Goal: Information Seeking & Learning: Learn about a topic

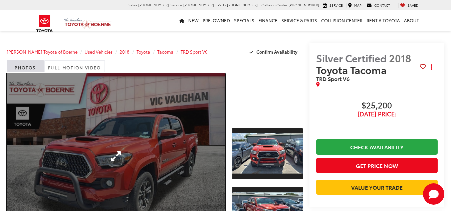
click at [99, 133] on link "Expand Photo 0" at bounding box center [116, 156] width 218 height 166
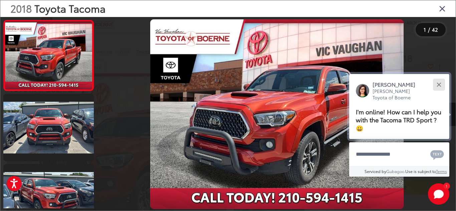
drag, startPoint x: 438, startPoint y: 83, endPoint x: 439, endPoint y: 90, distance: 6.2
click at [438, 83] on div "Close" at bounding box center [439, 84] width 4 height 4
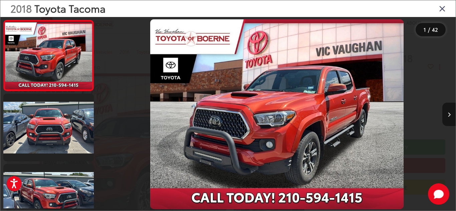
click at [449, 114] on icon "Next image" at bounding box center [449, 115] width 3 height 5
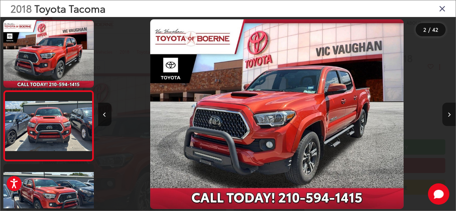
scroll to position [31, 0]
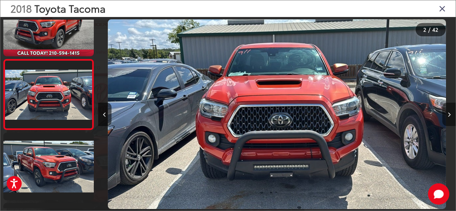
click at [449, 114] on icon "Next image" at bounding box center [449, 115] width 3 height 5
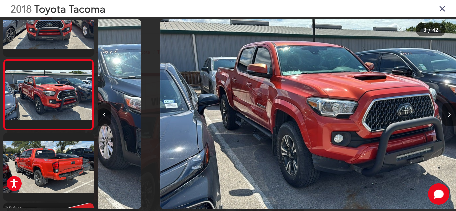
scroll to position [102, 0]
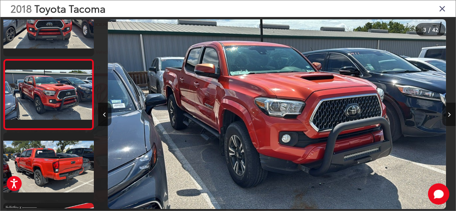
click at [449, 114] on icon "Next image" at bounding box center [449, 115] width 3 height 5
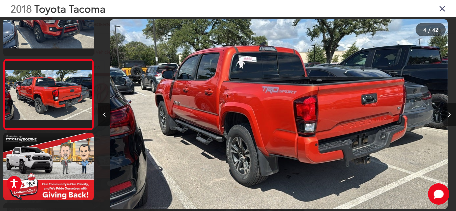
scroll to position [0, 1073]
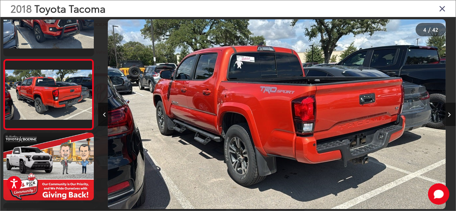
click at [449, 114] on icon "Next image" at bounding box center [449, 115] width 3 height 5
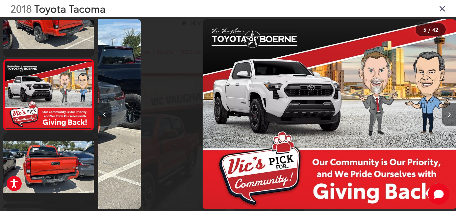
scroll to position [243, 0]
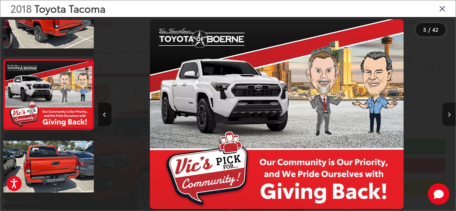
click at [449, 114] on icon "Next image" at bounding box center [449, 115] width 3 height 5
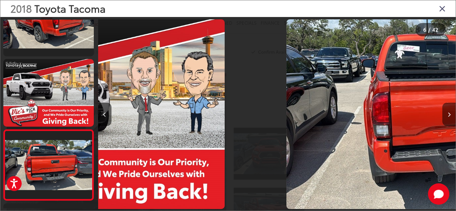
scroll to position [313, 0]
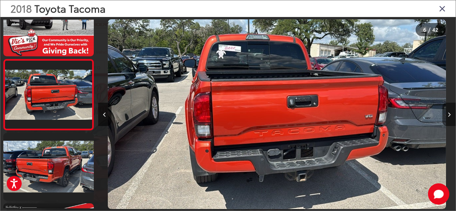
click at [449, 114] on icon "Next image" at bounding box center [449, 115] width 3 height 5
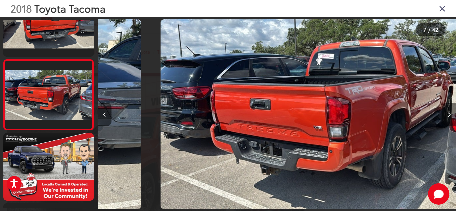
scroll to position [384, 0]
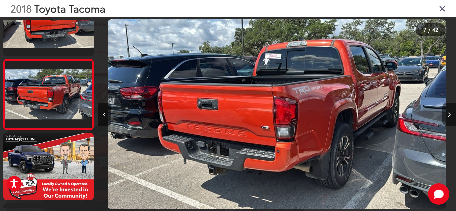
click at [449, 114] on icon "Next image" at bounding box center [449, 115] width 3 height 5
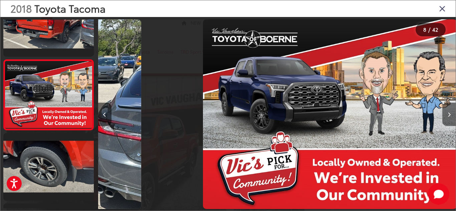
scroll to position [455, 0]
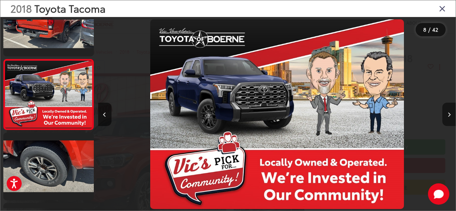
click at [449, 114] on icon "Next image" at bounding box center [449, 115] width 3 height 5
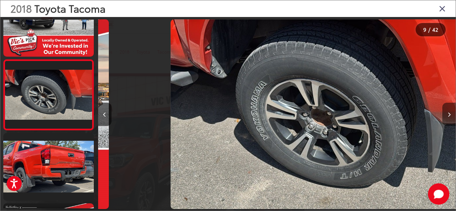
scroll to position [525, 0]
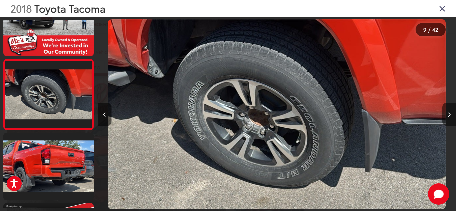
click at [449, 114] on icon "Next image" at bounding box center [449, 115] width 3 height 5
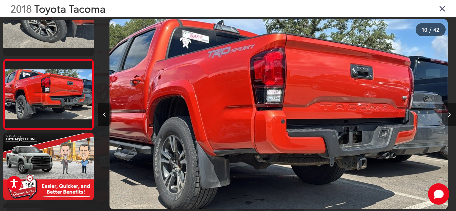
scroll to position [0, 3220]
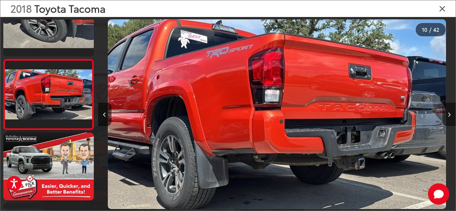
click at [449, 114] on icon "Next image" at bounding box center [449, 115] width 3 height 5
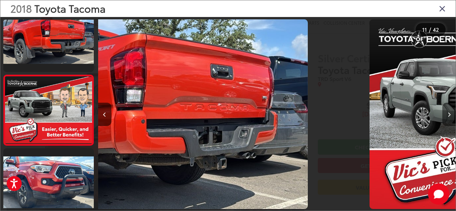
scroll to position [0, 0]
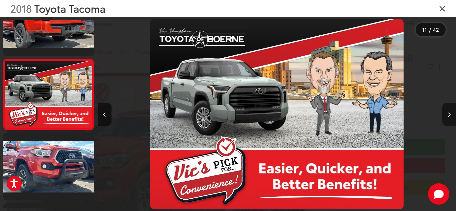
click at [449, 114] on icon "Next image" at bounding box center [449, 115] width 3 height 5
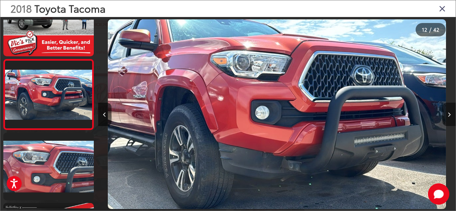
click at [449, 114] on icon "Next image" at bounding box center [449, 115] width 3 height 5
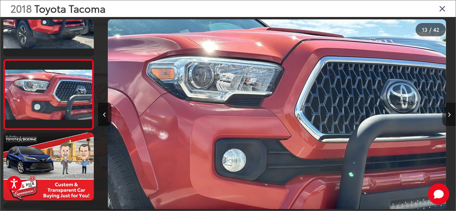
click at [449, 114] on icon "Next image" at bounding box center [449, 115] width 3 height 5
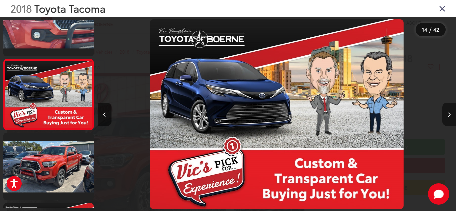
click at [449, 114] on icon "Next image" at bounding box center [449, 115] width 3 height 5
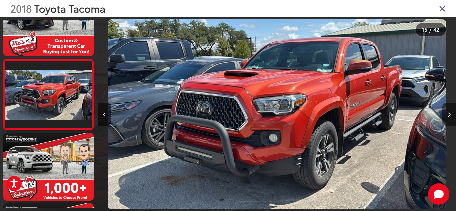
click at [449, 114] on icon "Next image" at bounding box center [449, 115] width 3 height 5
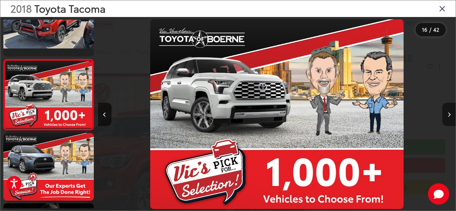
click at [449, 114] on icon "Next image" at bounding box center [449, 115] width 3 height 5
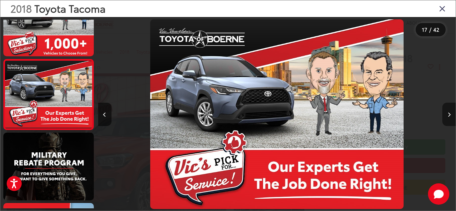
click at [449, 114] on icon "Next image" at bounding box center [449, 115] width 3 height 5
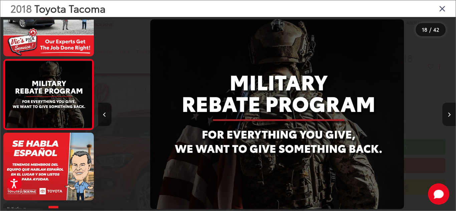
click at [449, 114] on icon "Next image" at bounding box center [449, 115] width 3 height 5
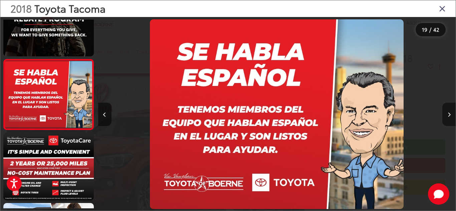
click at [448, 113] on icon "Next image" at bounding box center [449, 115] width 3 height 5
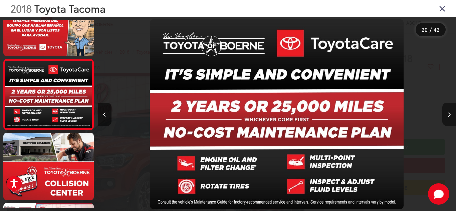
click at [449, 115] on icon "Next image" at bounding box center [449, 115] width 3 height 5
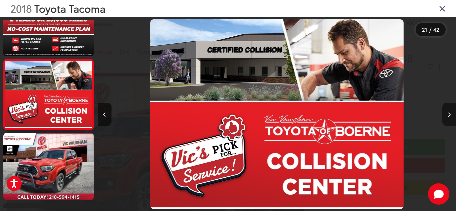
click at [449, 115] on icon "Next image" at bounding box center [449, 115] width 3 height 5
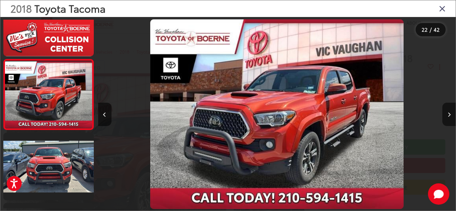
click at [291, 120] on img "2018 Toyota Tacoma TRD Sport V6 21" at bounding box center [277, 114] width 254 height 190
click at [446, 116] on button "Next image" at bounding box center [448, 114] width 13 height 23
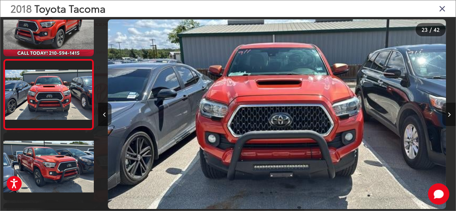
click at [446, 116] on button "Next image" at bounding box center [448, 114] width 13 height 23
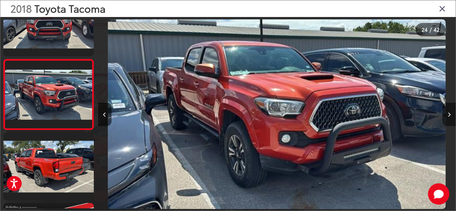
click at [446, 116] on button "Next image" at bounding box center [448, 114] width 13 height 23
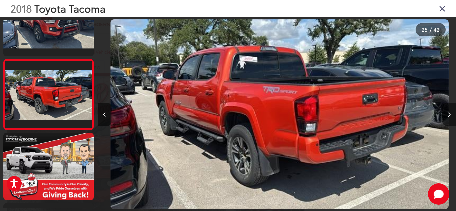
click at [446, 116] on button "Next image" at bounding box center [448, 114] width 13 height 23
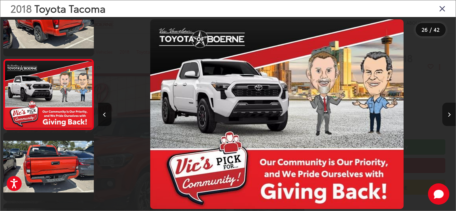
click at [446, 116] on button "Next image" at bounding box center [448, 114] width 13 height 23
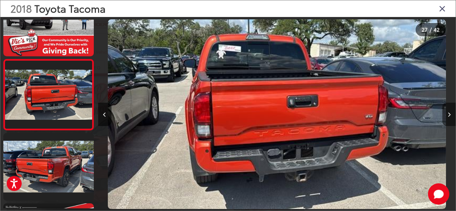
click at [446, 116] on button "Next image" at bounding box center [448, 114] width 13 height 23
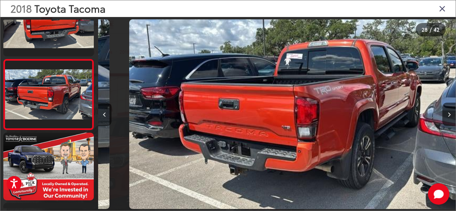
click at [436, 116] on div at bounding box center [411, 114] width 90 height 195
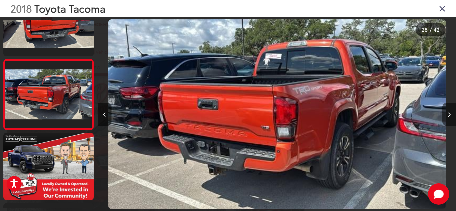
click at [449, 114] on icon "Next image" at bounding box center [449, 115] width 3 height 5
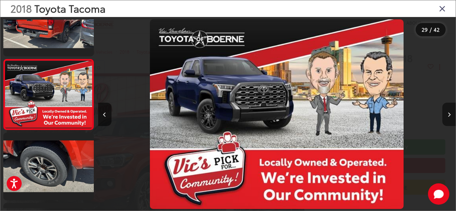
click at [449, 113] on icon "Next image" at bounding box center [449, 115] width 3 height 5
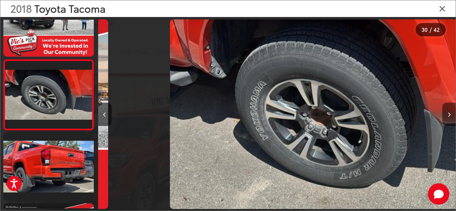
click at [449, 113] on icon "Next image" at bounding box center [449, 115] width 3 height 5
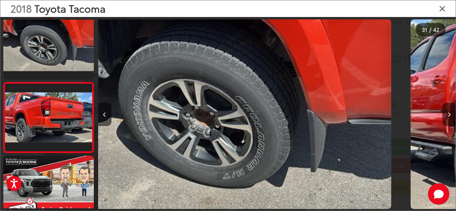
click at [449, 113] on icon "Next image" at bounding box center [449, 115] width 3 height 5
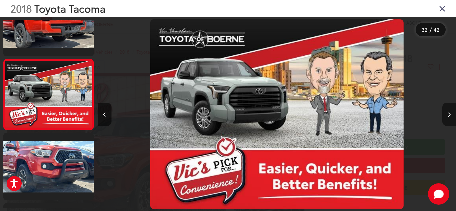
click at [449, 113] on icon "Next image" at bounding box center [449, 115] width 3 height 5
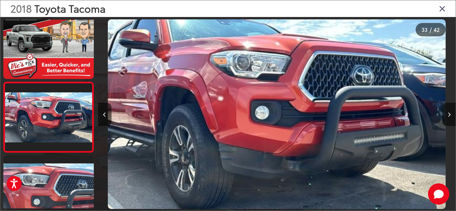
click at [441, 8] on icon "Close gallery" at bounding box center [442, 8] width 7 height 9
